Goal: Information Seeking & Learning: Find specific fact

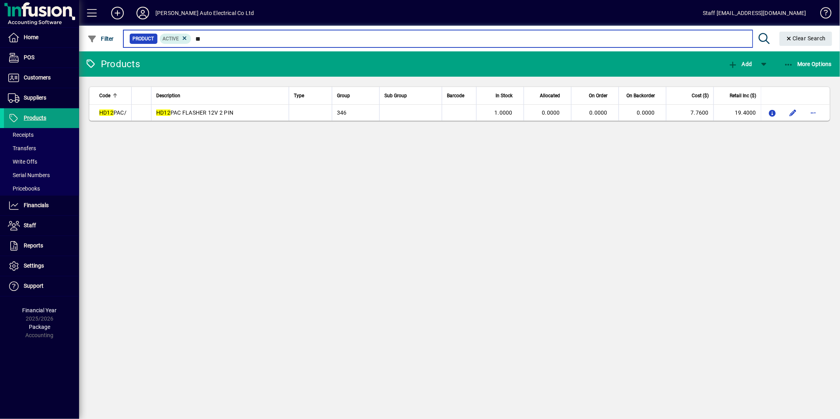
type input "*"
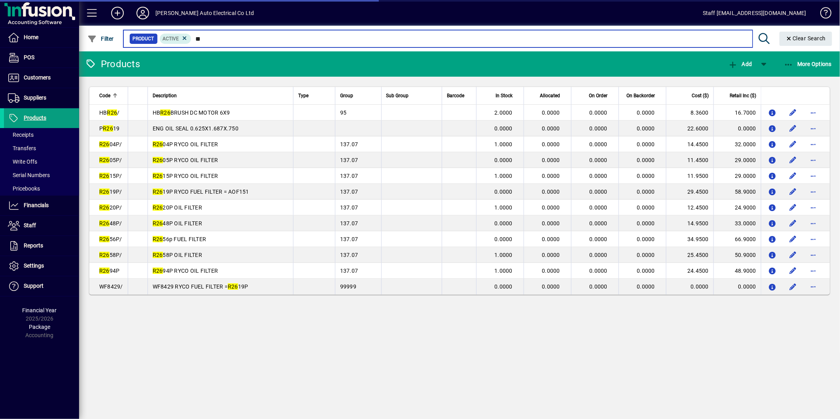
type input "*"
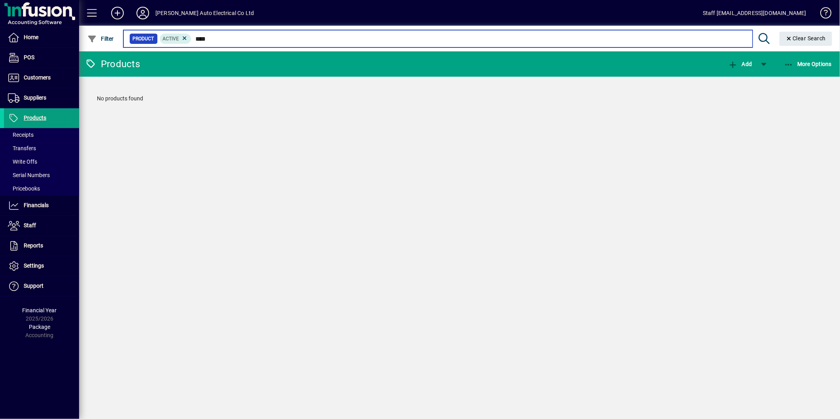
type input "****"
